Goal: Transaction & Acquisition: Purchase product/service

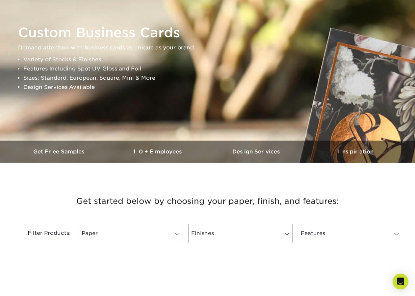
scroll to position [230, 0]
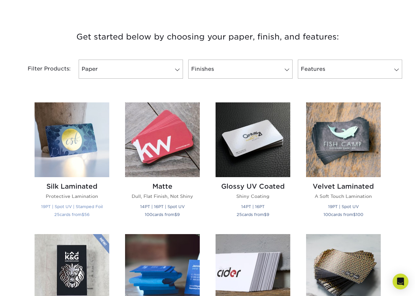
click at [78, 136] on img at bounding box center [72, 139] width 75 height 75
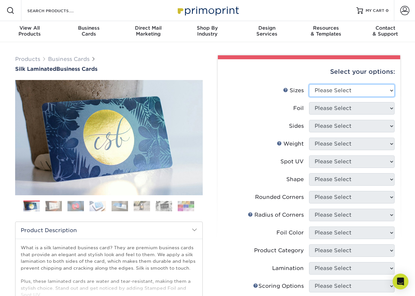
click at [387, 92] on select "Please Select 1.5" x 3.5" - Mini 1.75" x 3.5" - Mini 2" x 2" - Square 2" x 3" -…" at bounding box center [352, 90] width 86 height 13
select select "2.00x3.50"
click at [309, 84] on select "Please Select 1.5" x 3.5" - Mini 1.75" x 3.5" - Mini 2" x 2" - Square 2" x 3" -…" at bounding box center [352, 90] width 86 height 13
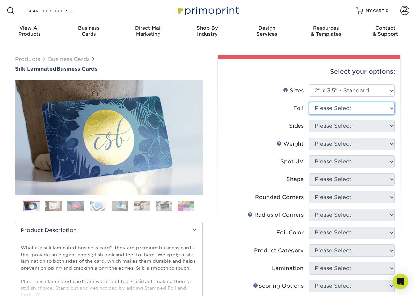
click at [388, 108] on select "Please Select Yes No" at bounding box center [352, 108] width 86 height 13
click at [391, 109] on select "Please Select Yes No" at bounding box center [352, 108] width 86 height 13
select select "0"
click at [309, 102] on select "Please Select Yes No" at bounding box center [352, 108] width 86 height 13
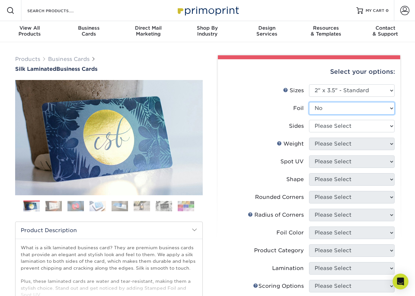
scroll to position [33, 0]
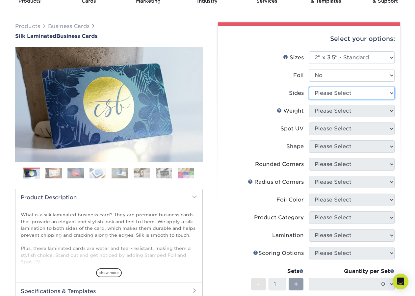
click at [366, 95] on select "Please Select Print Both Sides Print Front Only" at bounding box center [352, 93] width 86 height 13
select select "13abbda7-1d64-4f25-8bb2-c179b224825d"
click at [309, 87] on select "Please Select Print Both Sides Print Front Only" at bounding box center [352, 93] width 86 height 13
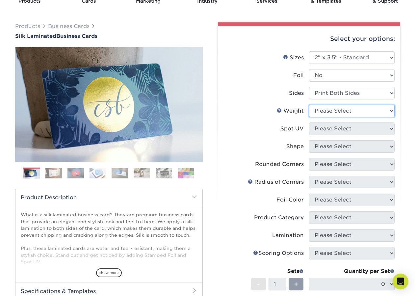
click at [375, 111] on select "Please Select 16PT" at bounding box center [352, 111] width 86 height 13
select select "16PT"
click at [309, 105] on select "Please Select 16PT" at bounding box center [352, 111] width 86 height 13
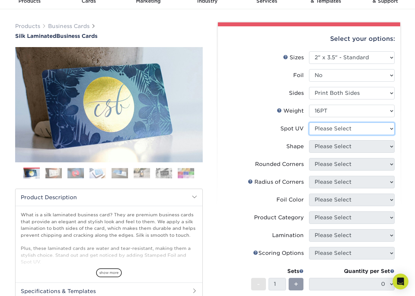
click at [357, 131] on select "Please Select No Spot UV Front and Back (Both Sides) Front Only Back Only" at bounding box center [352, 128] width 86 height 13
select select "0"
click at [309, 122] on select "Please Select No Spot UV Front and Back (Both Sides) Front Only Back Only" at bounding box center [352, 128] width 86 height 13
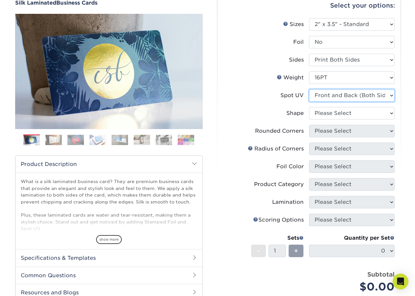
scroll to position [99, 0]
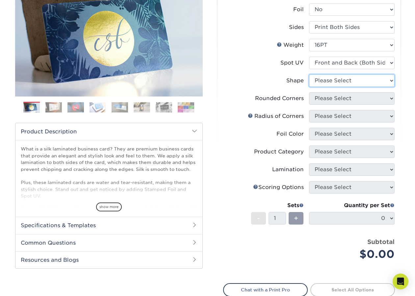
click at [357, 80] on select "Please Select Standard" at bounding box center [352, 80] width 86 height 13
select select "standard"
click at [309, 74] on select "Please Select Standard" at bounding box center [352, 80] width 86 height 13
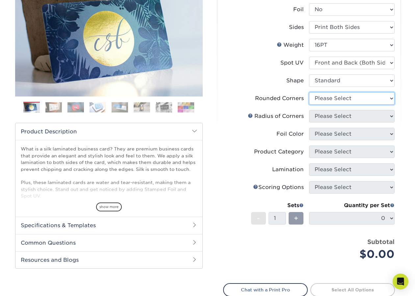
click at [345, 99] on select "Please Select Yes - Round 2 Corners Yes - Round 4 Corners No" at bounding box center [352, 98] width 86 height 13
select select "0"
click at [309, 92] on select "Please Select Yes - Round 2 Corners Yes - Round 4 Corners No" at bounding box center [352, 98] width 86 height 13
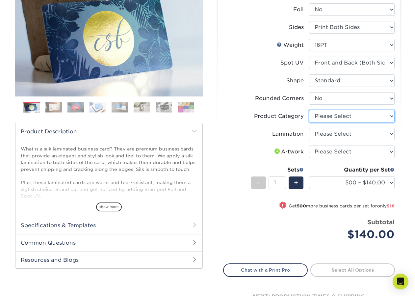
click at [388, 115] on select "Please Select Business Cards" at bounding box center [352, 116] width 86 height 13
select select "3b5148f1-0588-4f88-a218-97bcfdce65c1"
click at [309, 110] on select "Please Select Business Cards" at bounding box center [352, 116] width 86 height 13
click at [366, 135] on select "Please Select Silk" at bounding box center [352, 134] width 86 height 13
select select "ccacb42f-45f7-42d3-bbd3-7c8421cf37f0"
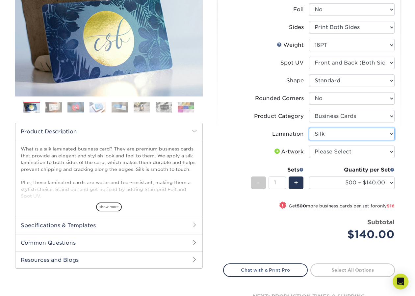
click at [309, 128] on select "Please Select Silk" at bounding box center [352, 134] width 86 height 13
click at [360, 152] on select "Please Select I will upload files I need a design - $100" at bounding box center [352, 151] width 86 height 13
select select "upload"
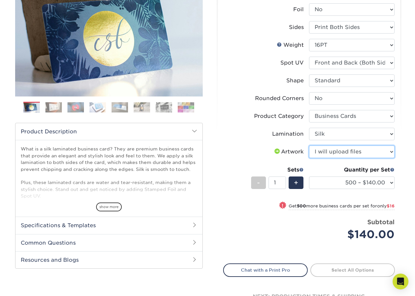
click at [309, 145] on select "Please Select I will upload files I need a design - $100" at bounding box center [352, 151] width 86 height 13
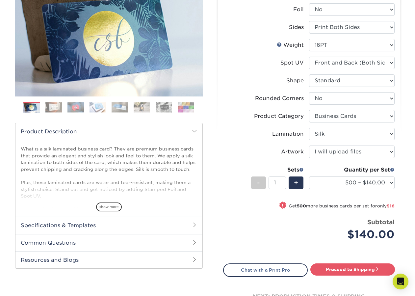
click at [406, 165] on div "Products Business Cards Silk Laminated Business Cards Previous Next" at bounding box center [207, 141] width 415 height 397
